Goal: Check status: Check status

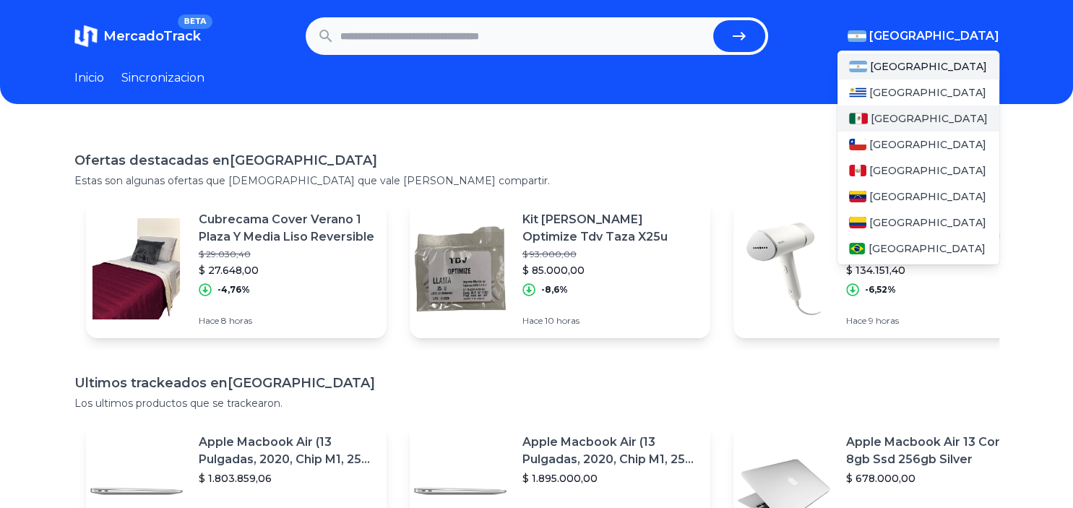
click at [909, 122] on div "[GEOGRAPHIC_DATA]" at bounding box center [918, 118] width 162 height 26
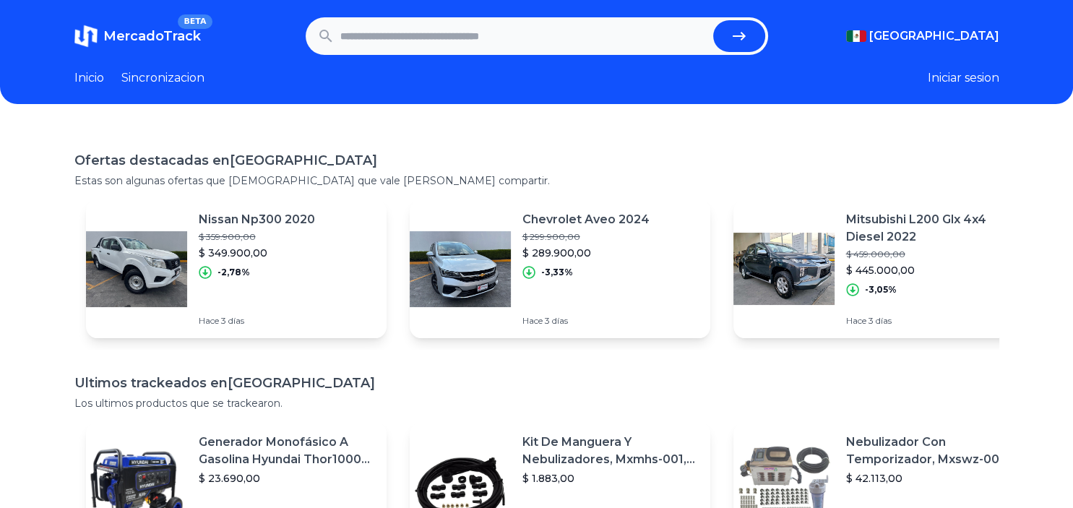
click at [979, 81] on button "Iniciar sesion" at bounding box center [963, 77] width 72 height 17
click at [144, 75] on link "Sincronizacion" at bounding box center [162, 77] width 83 height 17
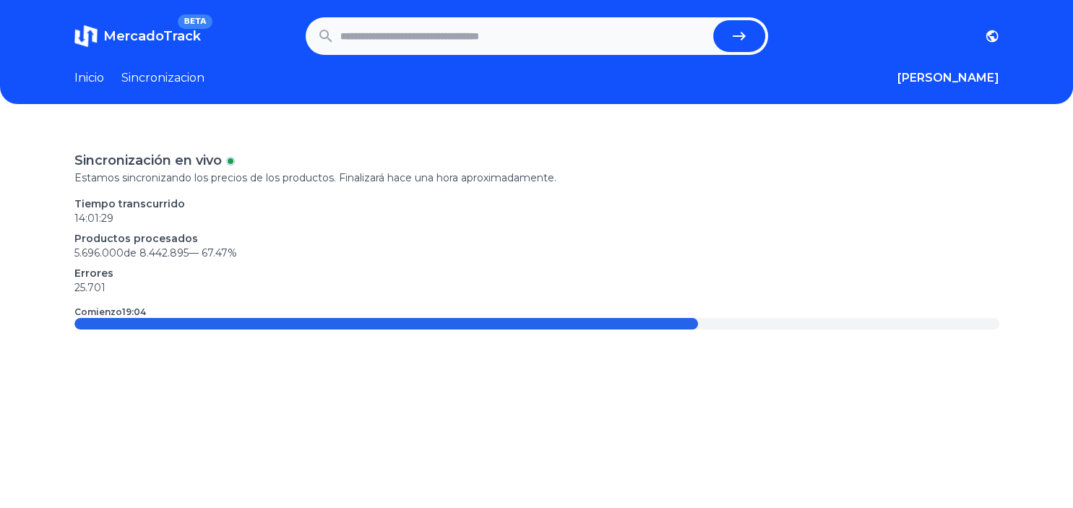
click at [173, 25] on link "MercadoTrack BETA" at bounding box center [137, 36] width 126 height 23
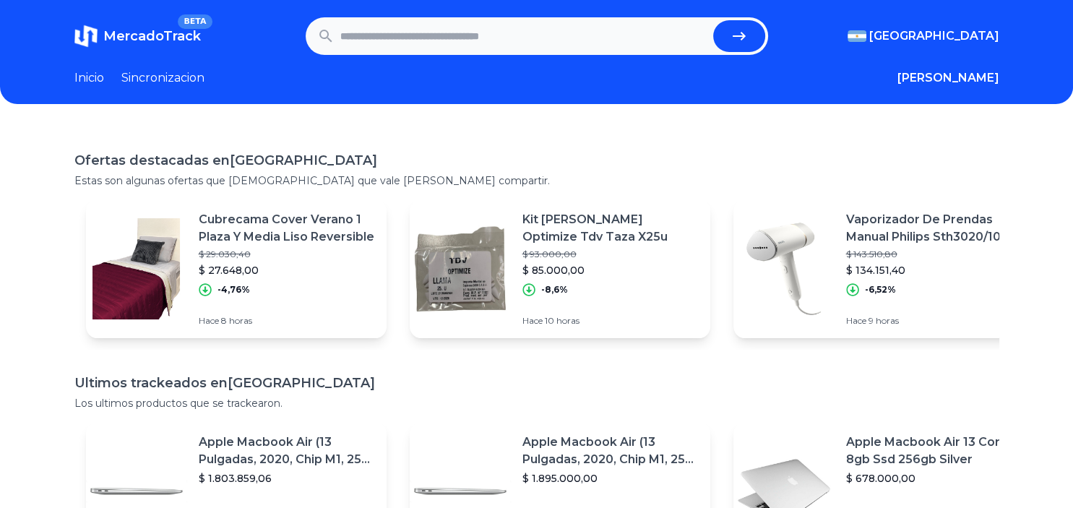
click at [96, 74] on link "Inicio" at bounding box center [89, 77] width 30 height 17
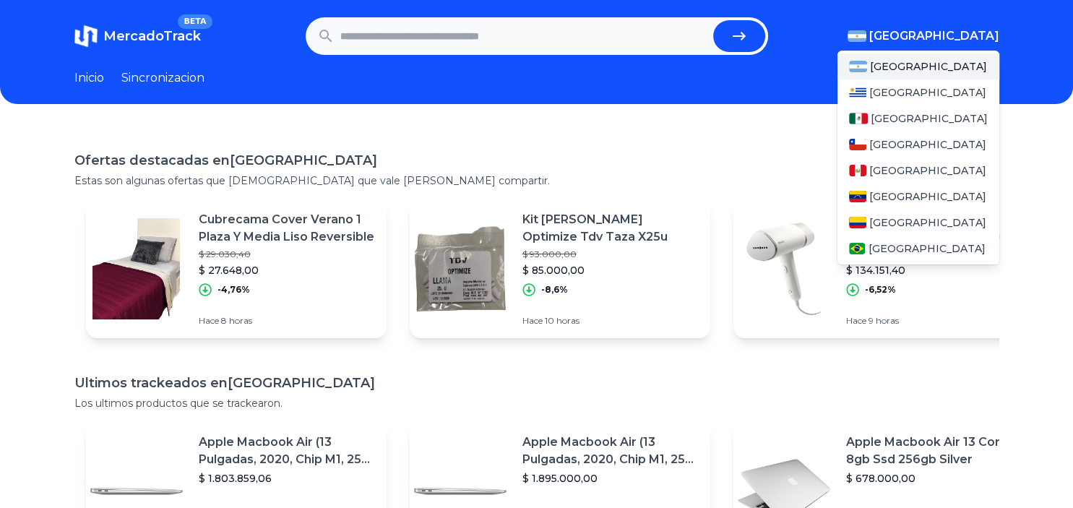
click at [968, 28] on span "[GEOGRAPHIC_DATA]" at bounding box center [934, 35] width 130 height 17
click at [894, 111] on div "[GEOGRAPHIC_DATA]" at bounding box center [918, 118] width 162 height 26
click at [932, 26] on section "MercadoTrack BETA [GEOGRAPHIC_DATA] [GEOGRAPHIC_DATA] [GEOGRAPHIC_DATA] [GEOGRA…" at bounding box center [536, 36] width 925 height 38
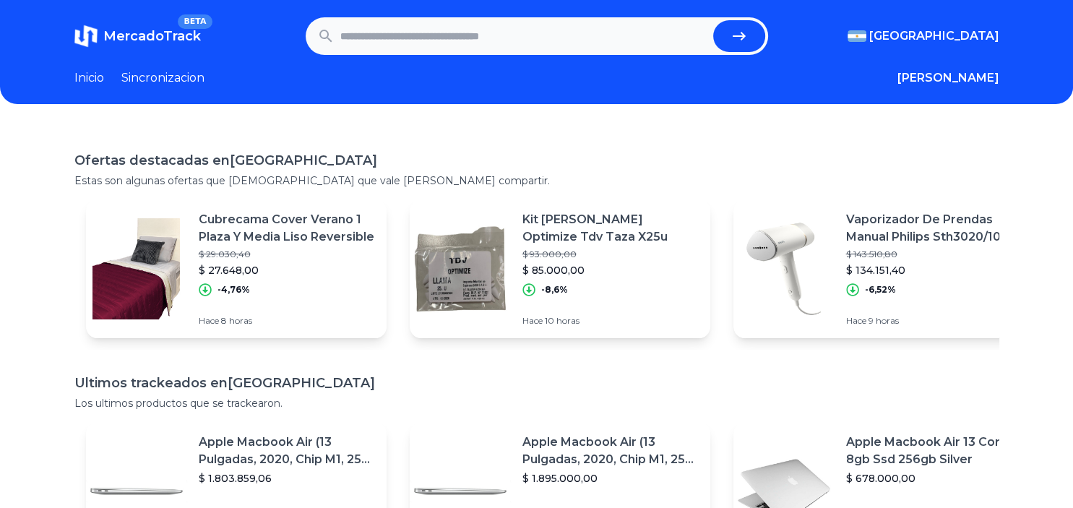
click at [966, 50] on section "MercadoTrack BETA [GEOGRAPHIC_DATA] [GEOGRAPHIC_DATA] [GEOGRAPHIC_DATA] [GEOGRA…" at bounding box center [536, 36] width 925 height 38
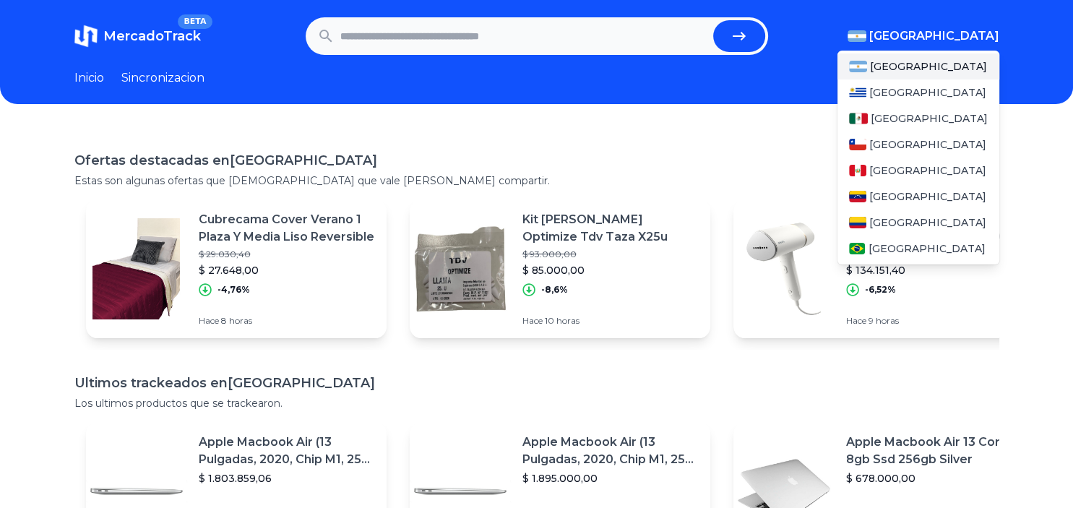
click at [967, 43] on span "[GEOGRAPHIC_DATA]" at bounding box center [934, 35] width 130 height 17
click at [901, 113] on span "[GEOGRAPHIC_DATA]" at bounding box center [928, 118] width 117 height 14
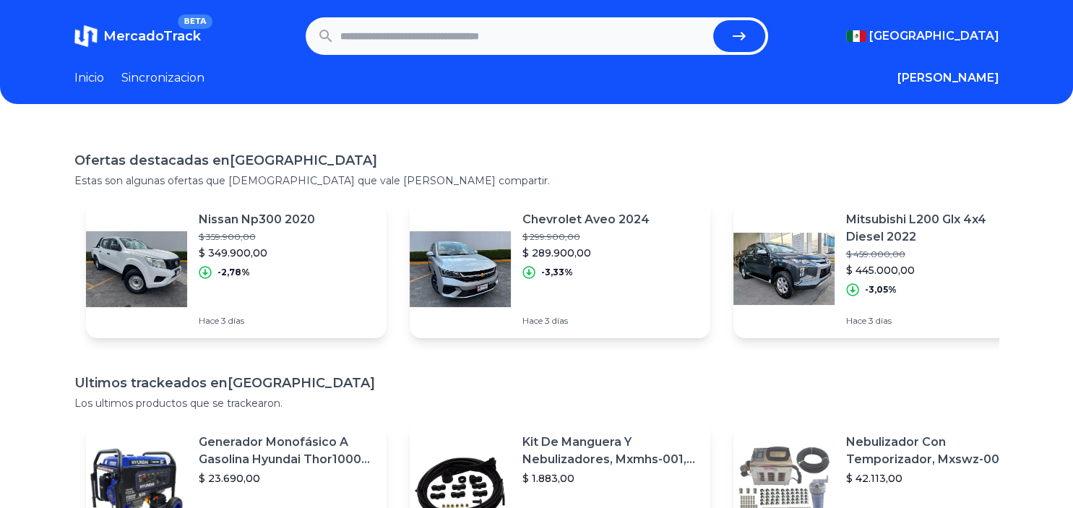
click at [424, 31] on input "text" at bounding box center [523, 36] width 367 height 32
paste input "**********"
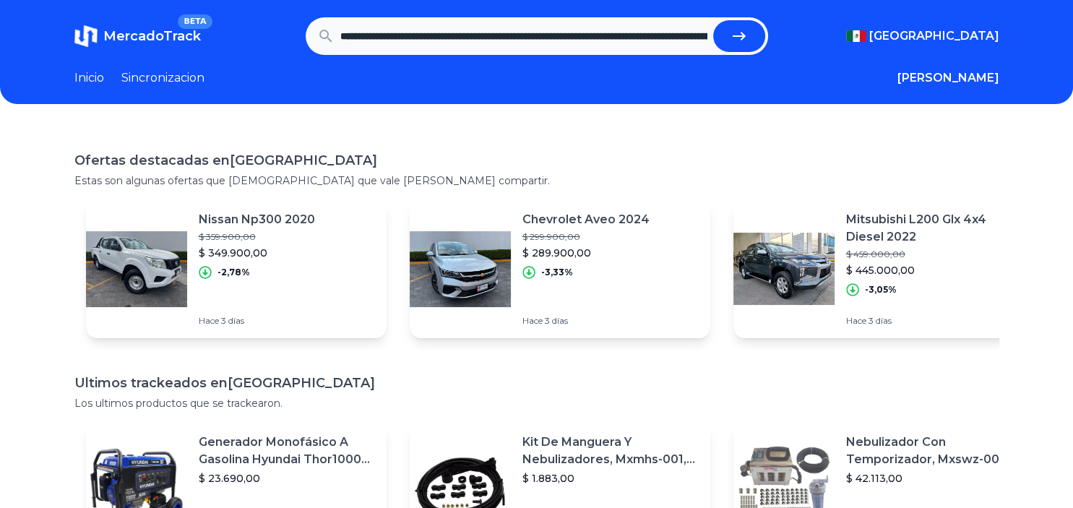
scroll to position [0, 1845]
click at [743, 35] on icon "submit" at bounding box center [738, 36] width 13 height 9
type input "**********"
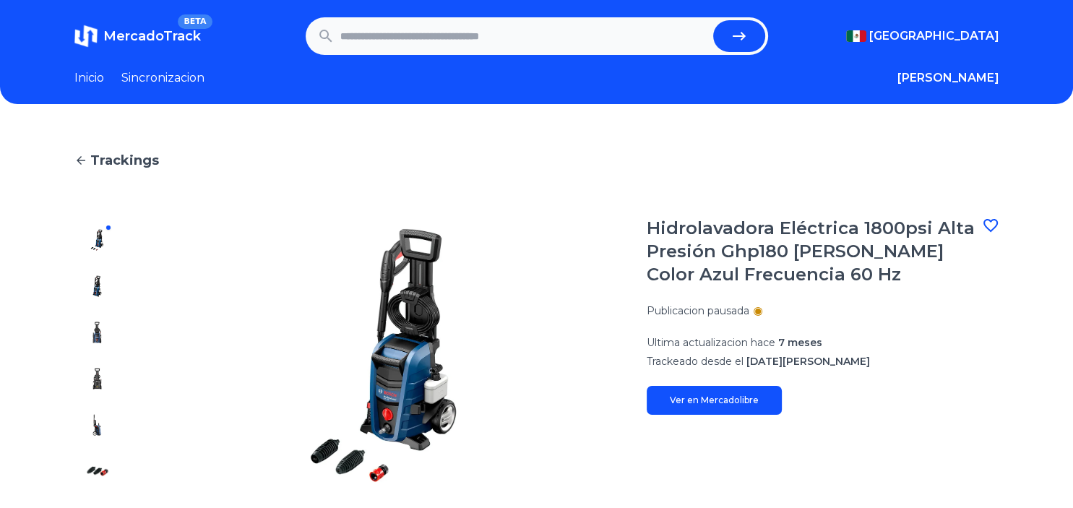
click at [748, 397] on link "Ver en Mercadolibre" at bounding box center [713, 400] width 135 height 29
click at [133, 43] on span "MercadoTrack" at bounding box center [152, 36] width 98 height 16
